Goal: Task Accomplishment & Management: Complete application form

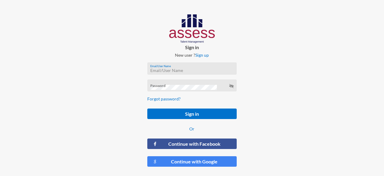
click at [156, 69] on input "Email/User Name" at bounding box center [191, 70] width 83 height 5
type input "a1234"
click at [147, 109] on button "Sign in" at bounding box center [192, 114] width 90 height 10
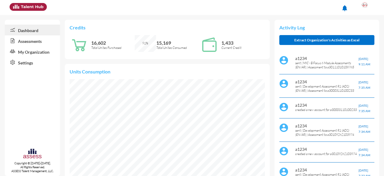
scroll to position [44, 88]
click at [45, 40] on link "Assessments" at bounding box center [32, 40] width 55 height 11
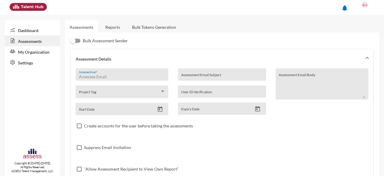
click at [93, 79] on input "Assessee Email *" at bounding box center [122, 76] width 86 height 5
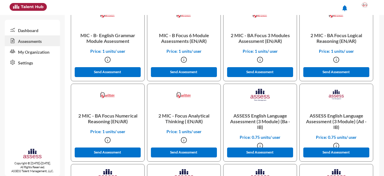
scroll to position [601, 0]
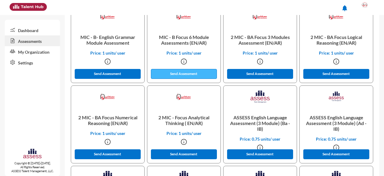
click at [205, 73] on button "Send Assessment" at bounding box center [184, 74] width 66 height 10
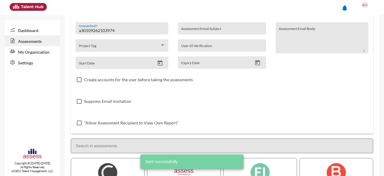
scroll to position [0, 0]
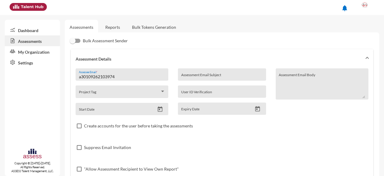
click at [126, 78] on input "a30109262103974" at bounding box center [122, 76] width 86 height 5
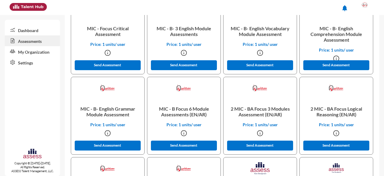
scroll to position [536, 0]
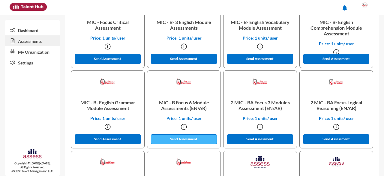
click at [179, 137] on button "Send Assessment" at bounding box center [184, 139] width 66 height 10
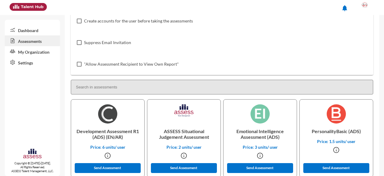
scroll to position [0, 0]
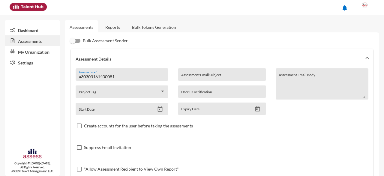
click at [132, 73] on div "a30303161400081 Assessee Email *" at bounding box center [122, 76] width 86 height 9
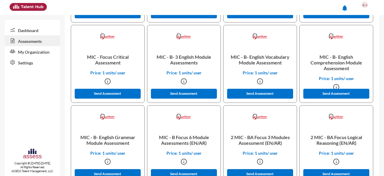
scroll to position [502, 0]
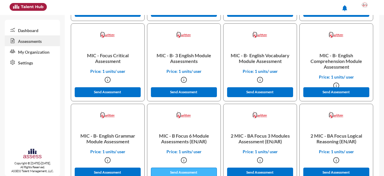
type input "a0003110100233"
click at [198, 170] on button "Send Assessment" at bounding box center [184, 173] width 66 height 10
